Goal: Task Accomplishment & Management: Complete application form

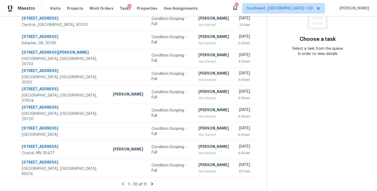
scroll to position [18, 0]
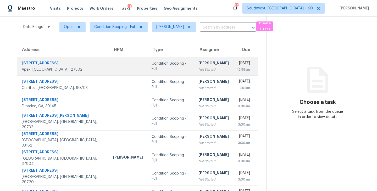
click at [199, 65] on div "[PERSON_NAME]" at bounding box center [214, 64] width 30 height 7
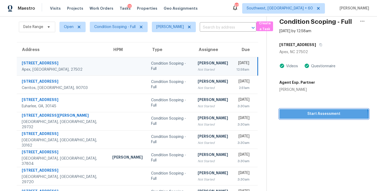
click at [320, 117] on span "Start Assessment" at bounding box center [324, 114] width 81 height 7
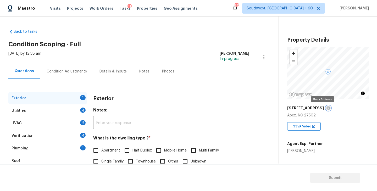
click at [327, 109] on icon "button" at bounding box center [328, 108] width 3 height 3
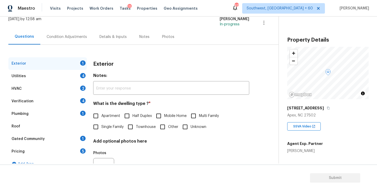
click at [113, 125] on span "Single Family" at bounding box center [112, 127] width 22 height 6
click at [101, 125] on input "Single Family" at bounding box center [95, 127] width 11 height 11
checkbox input "true"
click at [61, 80] on div "Utilities 4" at bounding box center [47, 76] width 79 height 13
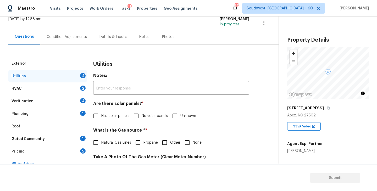
click at [119, 119] on label "Has solar panels" at bounding box center [109, 116] width 39 height 11
click at [101, 119] on input "Has solar panels" at bounding box center [95, 116] width 11 height 11
checkbox input "true"
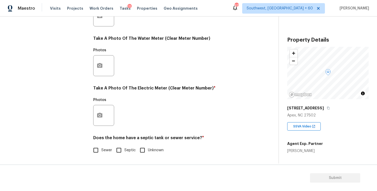
click at [101, 150] on span "Sewer" at bounding box center [106, 151] width 11 height 6
click at [101, 150] on input "Sewer" at bounding box center [95, 150] width 11 height 11
checkbox input "true"
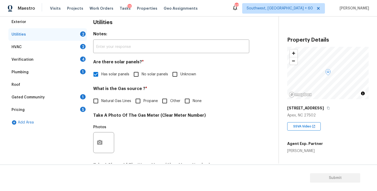
scroll to position [40, 0]
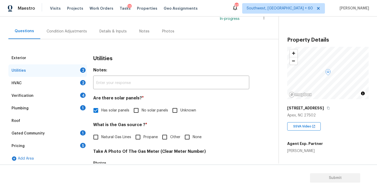
click at [59, 110] on div "Plumbing 1" at bounding box center [47, 108] width 79 height 13
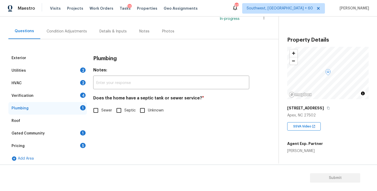
click at [98, 112] on input "Sewer" at bounding box center [95, 110] width 11 height 11
checkbox input "true"
click at [67, 136] on div "Gated Community 1" at bounding box center [47, 133] width 79 height 13
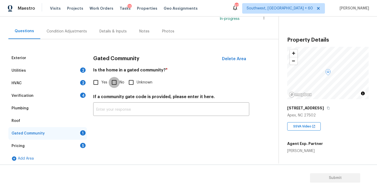
click at [116, 80] on input "No" at bounding box center [114, 82] width 11 height 11
checkbox input "true"
click at [80, 32] on div "Condition Adjustments" at bounding box center [67, 31] width 40 height 5
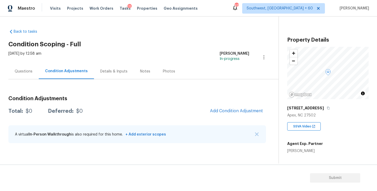
click at [182, 48] on div "Back to tasks Condition Scoping - Full [DATE] by 12:58 am [PERSON_NAME] In-prog…" at bounding box center [143, 87] width 270 height 125
click at [196, 45] on h2 "Condition Scoping - Full" at bounding box center [143, 44] width 270 height 5
click at [26, 71] on div "Questions" at bounding box center [24, 71] width 18 height 5
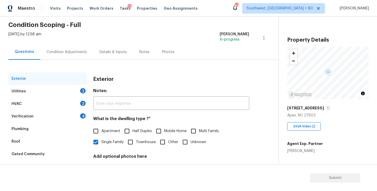
scroll to position [32, 0]
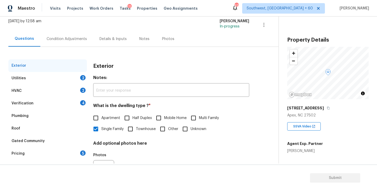
click at [75, 42] on div "Condition Adjustments" at bounding box center [66, 38] width 53 height 15
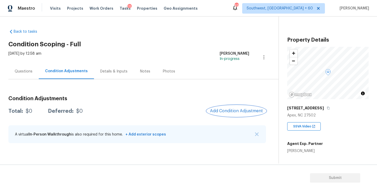
click at [228, 108] on button "Add Condition Adjustment" at bounding box center [236, 111] width 59 height 11
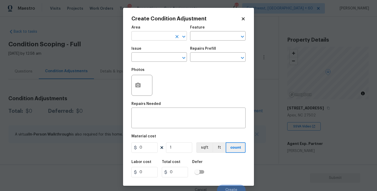
click at [157, 37] on input "text" at bounding box center [152, 36] width 41 height 8
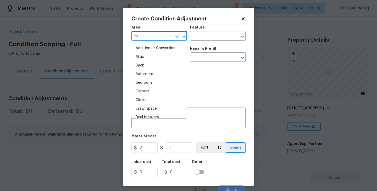
type input "mi"
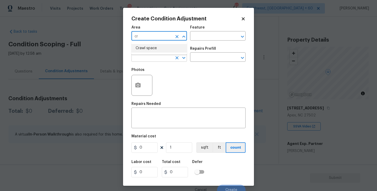
type input "c"
type input "m"
click at [175, 49] on li "Kitchen" at bounding box center [160, 48] width 56 height 9
type input "Kitchen"
click at [203, 38] on input "text" at bounding box center [210, 36] width 41 height 8
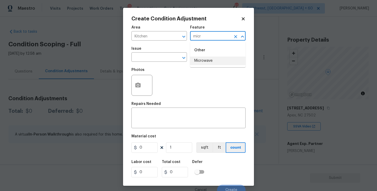
click at [206, 63] on li "Microwave" at bounding box center [218, 61] width 56 height 9
type input "Microwave"
click at [167, 61] on input "text" at bounding box center [152, 58] width 41 height 8
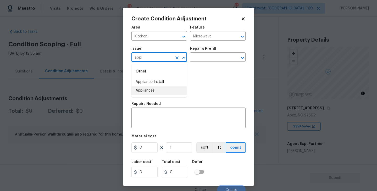
click at [163, 88] on li "Appliances" at bounding box center [160, 90] width 56 height 9
type input "Appliances"
click at [201, 59] on input "text" at bounding box center [210, 58] width 41 height 8
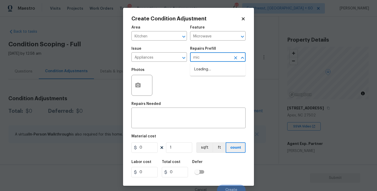
type input "micr"
click at [212, 72] on li "Replace Microwave $550.00" at bounding box center [218, 72] width 56 height 14
type input "Appliances"
type textarea "Remove the existing microwave and replace it with a new microwave"
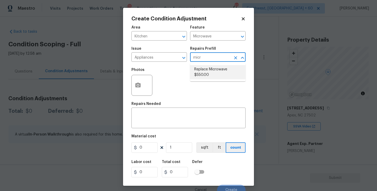
type input "550"
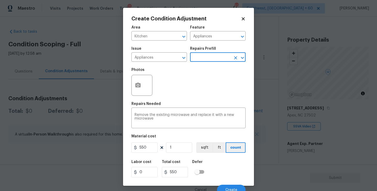
scroll to position [4, 0]
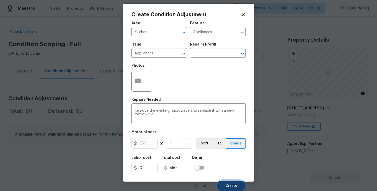
click at [235, 187] on span "Create" at bounding box center [232, 186] width 12 height 4
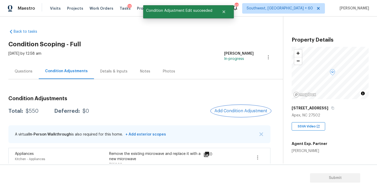
scroll to position [8, 0]
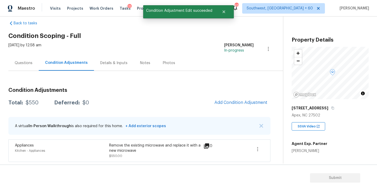
click at [22, 60] on div "Questions" at bounding box center [23, 62] width 30 height 15
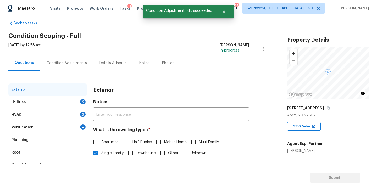
click at [78, 61] on div "Condition Adjustments" at bounding box center [67, 63] width 40 height 5
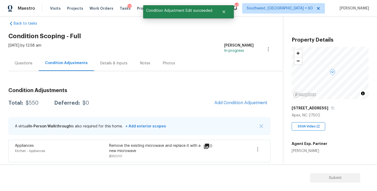
scroll to position [8, 0]
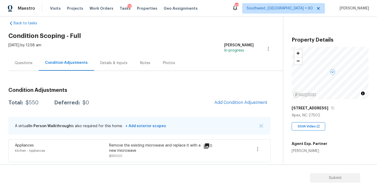
click at [219, 106] on span "Add Condition Adjustment" at bounding box center [240, 103] width 59 height 12
click at [222, 101] on span "Add Condition Adjustment" at bounding box center [241, 102] width 53 height 5
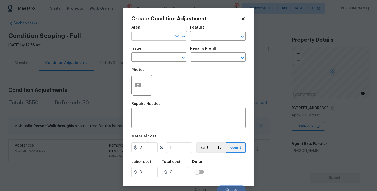
click at [151, 34] on input "text" at bounding box center [152, 36] width 41 height 8
click at [154, 57] on li "Interior Overall" at bounding box center [160, 57] width 56 height 9
type input "Interior Overall"
click at [213, 34] on input "text" at bounding box center [210, 36] width 41 height 8
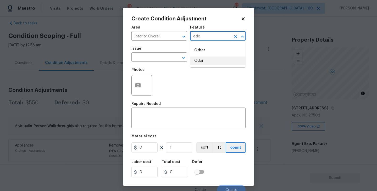
click at [210, 65] on li "Odor" at bounding box center [218, 61] width 56 height 9
type input "Odor"
click at [181, 65] on span "Issue ​" at bounding box center [160, 54] width 56 height 21
click at [157, 54] on input "text" at bounding box center [152, 58] width 41 height 8
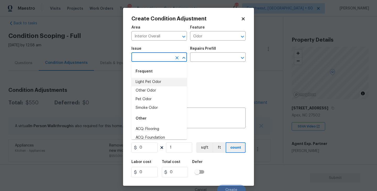
click at [154, 80] on li "Light Pet Odor" at bounding box center [160, 82] width 56 height 9
type input "Light Pet Odor"
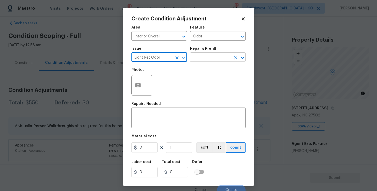
click at [215, 57] on input "text" at bounding box center [210, 58] width 41 height 8
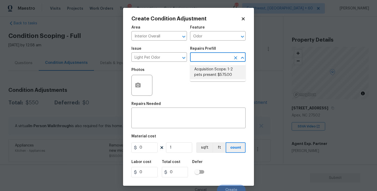
click at [213, 70] on li "Acquisition Scope: 1-2 pets present $575.00" at bounding box center [218, 72] width 56 height 14
type textarea "Acquisition Scope: 1-2 pets present"
type input "575"
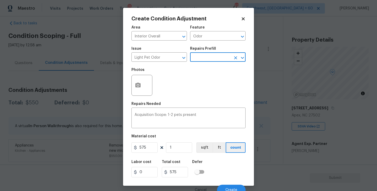
scroll to position [4, 0]
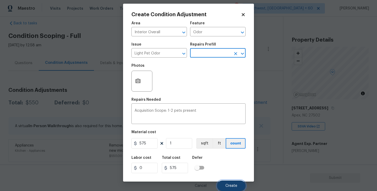
click at [236, 187] on span "Create" at bounding box center [232, 186] width 12 height 4
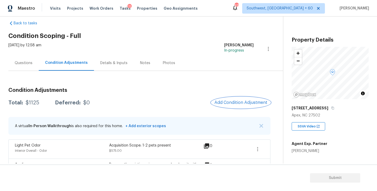
scroll to position [28, 0]
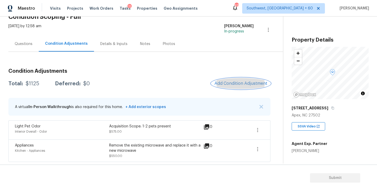
click at [224, 84] on span "Add Condition Adjustment" at bounding box center [241, 83] width 53 height 5
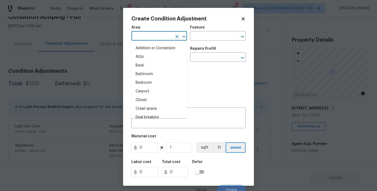
click at [153, 38] on input "text" at bounding box center [152, 36] width 41 height 8
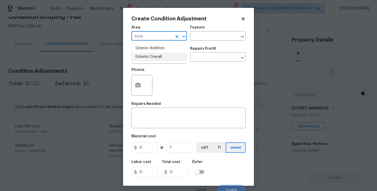
click at [160, 59] on li "Exterior Overall" at bounding box center [160, 57] width 56 height 9
type input "Exterior Overall"
click at [205, 36] on input "text" at bounding box center [210, 36] width 41 height 8
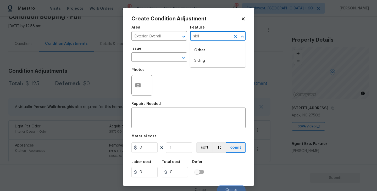
type input "sidi"
click at [201, 71] on div "Photos" at bounding box center [189, 82] width 114 height 34
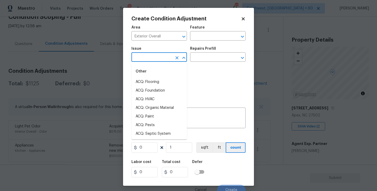
click at [156, 61] on input "text" at bounding box center [152, 58] width 41 height 8
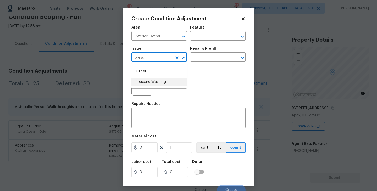
click at [156, 82] on li "Pressure Washing" at bounding box center [160, 82] width 56 height 9
type input "Pressure Washing"
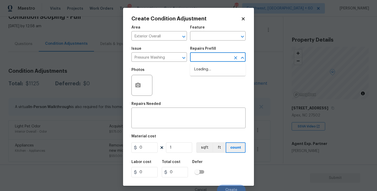
click at [219, 61] on input "text" at bounding box center [210, 58] width 41 height 8
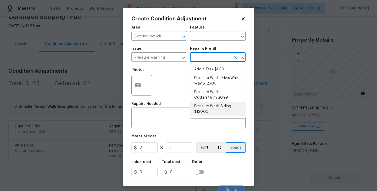
click at [209, 108] on li "Pressure Wash Siding $130.00" at bounding box center [218, 109] width 56 height 14
type input "Siding"
type textarea "Protect areas as needed for pressure washing. Pressure wash the siding on the h…"
type input "130"
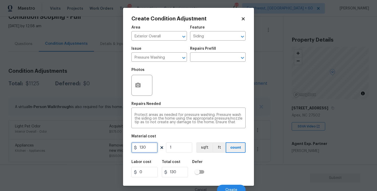
drag, startPoint x: 148, startPoint y: 151, endPoint x: 99, endPoint y: 150, distance: 49.0
click at [99, 150] on div "Create Condition Adjustment Area Exterior Overall ​ Feature Siding ​ Issue Pres…" at bounding box center [188, 95] width 377 height 191
type input "200"
click at [135, 81] on button "button" at bounding box center [138, 85] width 13 height 20
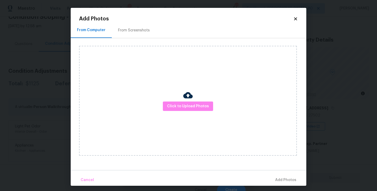
click at [171, 95] on div "Click to Upload Photos" at bounding box center [188, 101] width 218 height 110
click at [181, 105] on span "Click to Upload Photos" at bounding box center [188, 106] width 42 height 7
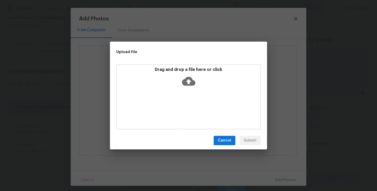
click at [189, 85] on icon at bounding box center [188, 81] width 13 height 9
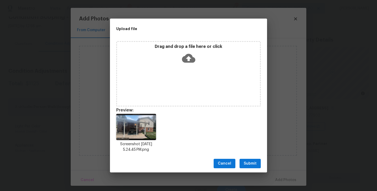
click at [248, 166] on span "Submit" at bounding box center [250, 164] width 13 height 7
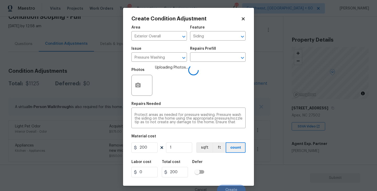
scroll to position [4, 0]
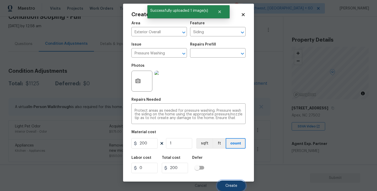
click at [229, 184] on span "Create" at bounding box center [232, 186] width 12 height 4
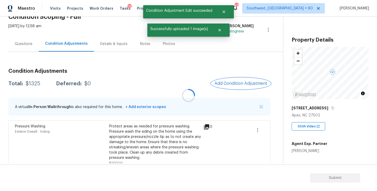
scroll to position [0, 0]
click at [237, 83] on span "Add Condition Adjustment" at bounding box center [241, 83] width 53 height 5
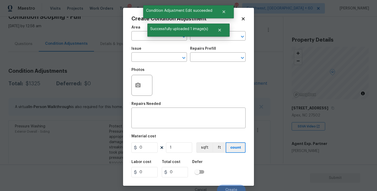
click at [130, 32] on div "Create Condition Adjustment Area ​ Feature ​ Issue ​ Repairs Prefill ​ Photos R…" at bounding box center [188, 97] width 131 height 178
click at [140, 38] on input "text" at bounding box center [152, 36] width 41 height 8
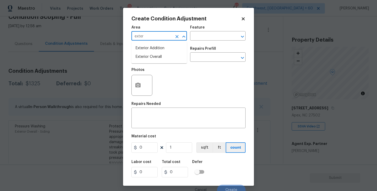
click at [164, 59] on li "Exterior Overall" at bounding box center [160, 57] width 56 height 9
type input "Exterior Overall"
click at [200, 40] on input "text" at bounding box center [210, 36] width 41 height 8
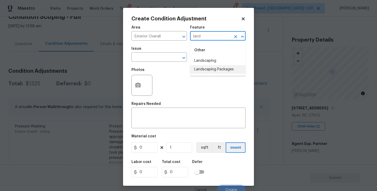
click at [208, 70] on li "Landscaping Packages" at bounding box center [218, 69] width 56 height 9
type input "Landscaping Packages"
click at [163, 56] on input "text" at bounding box center [152, 58] width 41 height 8
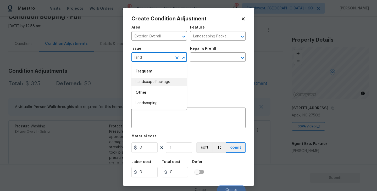
click at [166, 86] on li "Landscape Package" at bounding box center [160, 82] width 56 height 9
type input "Landscape Package"
click at [219, 57] on input "text" at bounding box center [210, 58] width 41 height 8
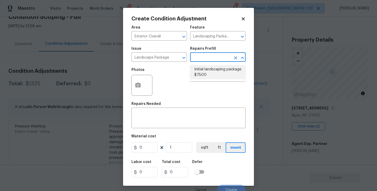
click at [218, 75] on li "Initial landscaping package $75.00" at bounding box center [218, 72] width 56 height 14
type input "Home Readiness Packages"
type textarea "Mowing of grass up to 6" in height. Mow, edge along driveways & sidewalks, trim…"
type input "75"
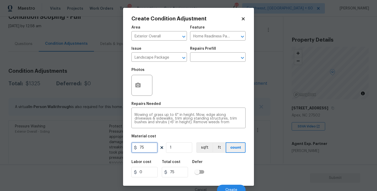
drag, startPoint x: 146, startPoint y: 148, endPoint x: 121, endPoint y: 145, distance: 25.6
click at [126, 147] on div "Create Condition Adjustment Area Exterior Overall ​ Feature Home Readiness Pack…" at bounding box center [188, 97] width 131 height 178
type input "300"
click at [139, 91] on button "button" at bounding box center [138, 85] width 13 height 20
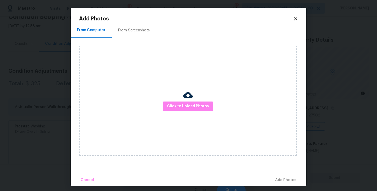
click at [170, 100] on div "Click to Upload Photos" at bounding box center [188, 101] width 218 height 110
click at [184, 104] on span "Click to Upload Photos" at bounding box center [188, 106] width 42 height 7
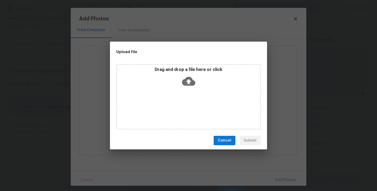
click at [192, 91] on div "Drag and drop a file here or click" at bounding box center [188, 97] width 145 height 66
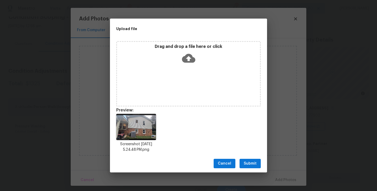
click at [253, 163] on span "Submit" at bounding box center [250, 164] width 13 height 7
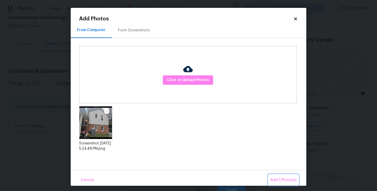
click at [279, 179] on span "Add 1 Photo(s)" at bounding box center [284, 180] width 26 height 7
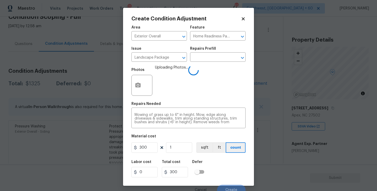
click at [225, 166] on div "Labor cost 0 Total cost 300 Defer" at bounding box center [189, 169] width 114 height 24
click at [231, 168] on div "Labor cost 0 Total cost 300 Defer" at bounding box center [189, 169] width 114 height 24
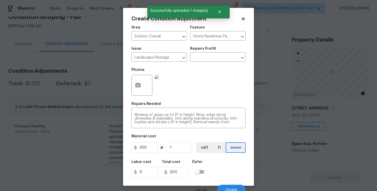
click at [229, 175] on div "Labor cost 0 Total cost 300 Defer" at bounding box center [189, 169] width 114 height 24
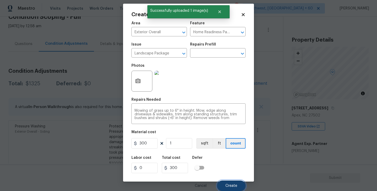
click at [230, 184] on span "Create" at bounding box center [232, 186] width 12 height 4
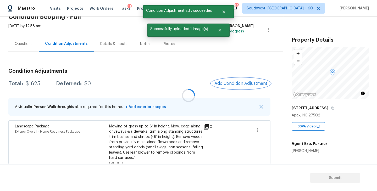
scroll to position [0, 0]
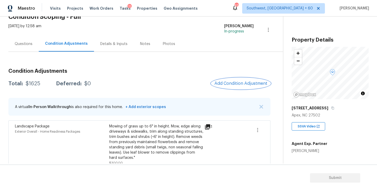
click at [231, 82] on span "Add Condition Adjustment" at bounding box center [241, 83] width 53 height 5
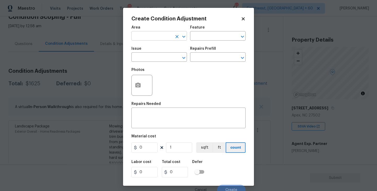
click at [149, 35] on input "text" at bounding box center [152, 36] width 41 height 8
click at [156, 59] on li "Exterior Overall" at bounding box center [160, 57] width 56 height 9
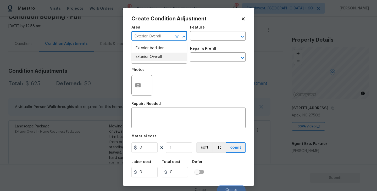
type input "Exterior Overall"
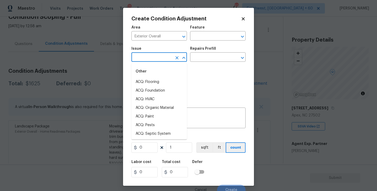
click at [156, 59] on input "text" at bounding box center [152, 58] width 41 height 8
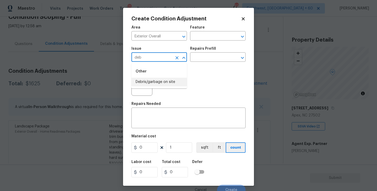
click at [161, 83] on li "Debris/garbage on site" at bounding box center [160, 82] width 56 height 9
type input "Debris/garbage on site"
click at [219, 54] on input "text" at bounding box center [210, 58] width 41 height 8
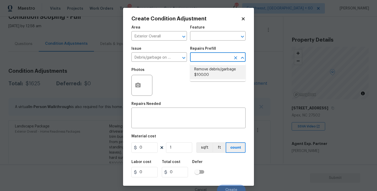
click at [215, 74] on li "Remove debris/garbage $100.00" at bounding box center [218, 72] width 56 height 14
type textarea "Remove, haul off, and properly dispose of any debris left by seller to offsite …"
type input "100"
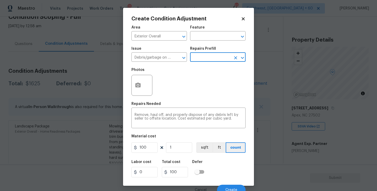
click at [133, 92] on div at bounding box center [142, 85] width 21 height 21
drag, startPoint x: 156, startPoint y: 93, endPoint x: 149, endPoint y: 91, distance: 7.2
click at [156, 93] on div "Photos" at bounding box center [189, 82] width 114 height 34
click at [142, 89] on button "button" at bounding box center [138, 85] width 13 height 20
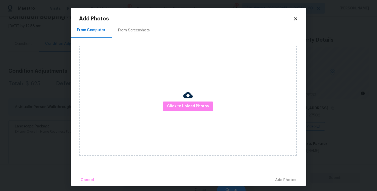
click at [168, 99] on div "Click to Upload Photos" at bounding box center [188, 101] width 218 height 110
click at [188, 108] on span "Click to Upload Photos" at bounding box center [188, 106] width 42 height 7
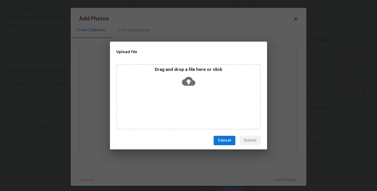
click at [193, 91] on div "Drag and drop a file here or click" at bounding box center [188, 97] width 145 height 66
